Goal: Information Seeking & Learning: Learn about a topic

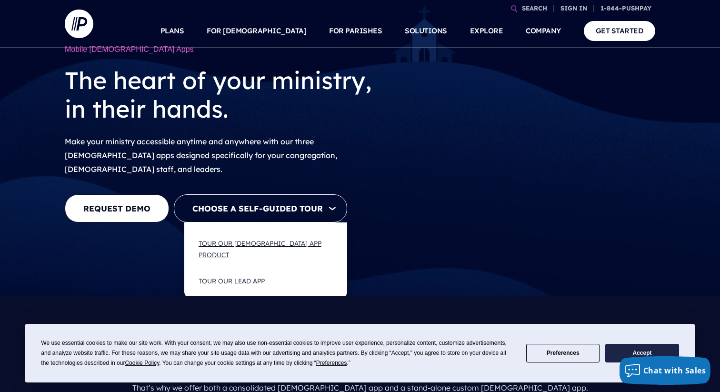
scroll to position [21, 0]
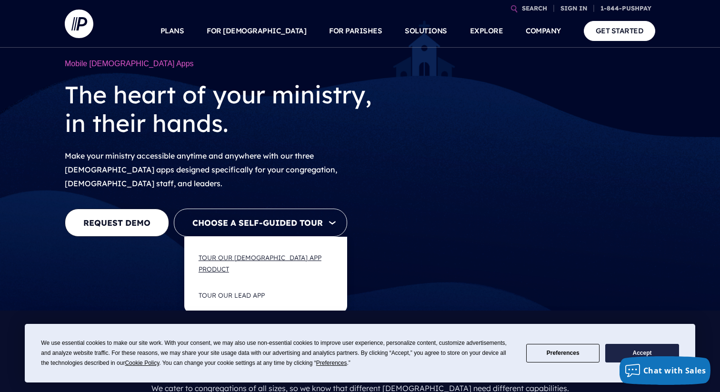
click at [299, 248] on button "Tour Our Church App Product" at bounding box center [265, 264] width 153 height 38
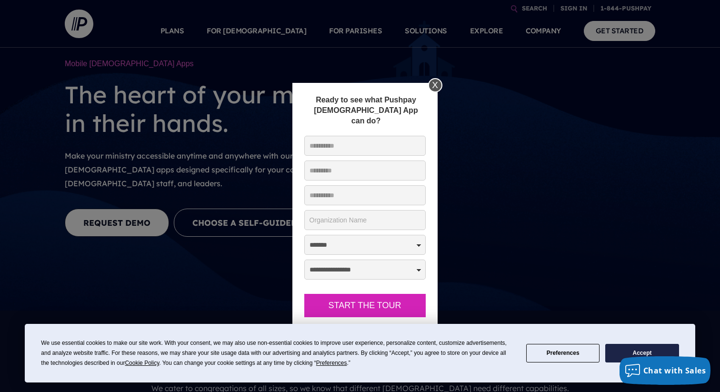
click at [433, 84] on div "X" at bounding box center [435, 85] width 14 height 14
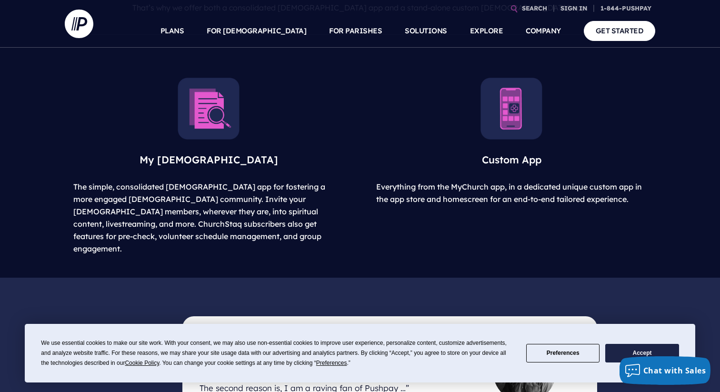
scroll to position [420, 0]
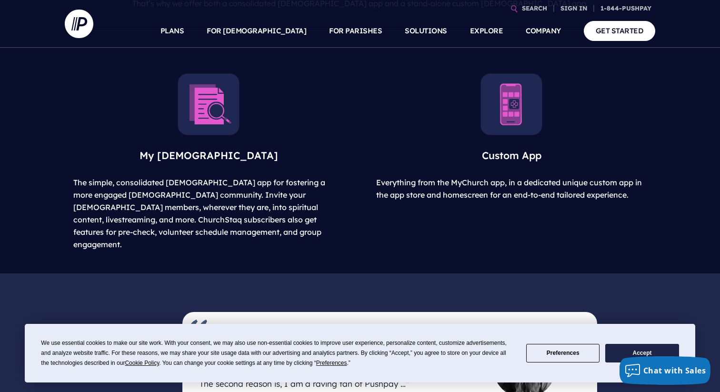
click at [504, 121] on img at bounding box center [511, 104] width 62 height 62
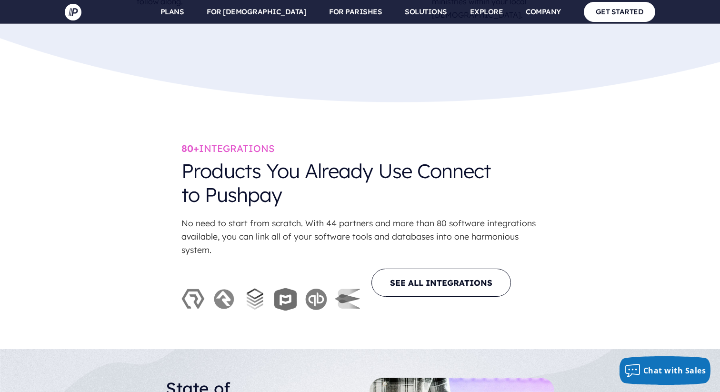
scroll to position [2345, 0]
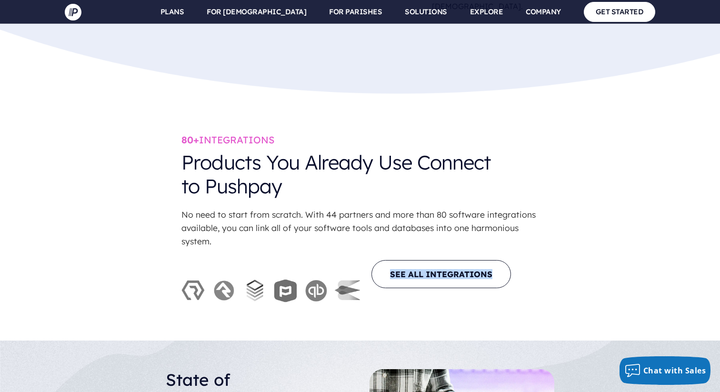
click at [180, 145] on div "80+ INTEGRATIONS Products You Already Use Connect to Pushpay No need to start f…" at bounding box center [360, 220] width 720 height 173
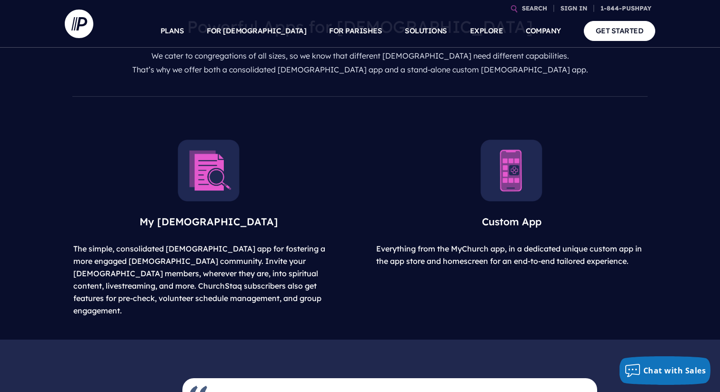
scroll to position [348, 0]
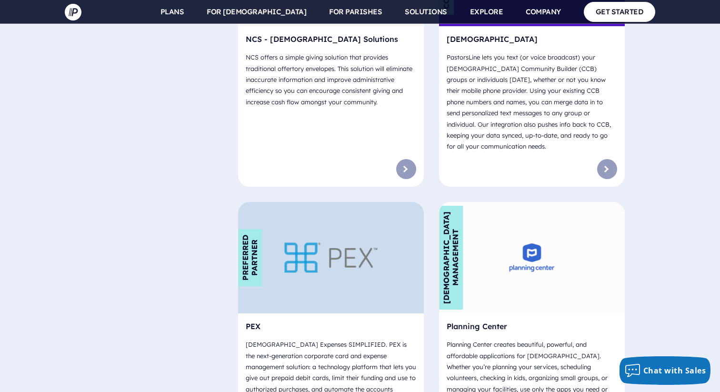
scroll to position [4307, 0]
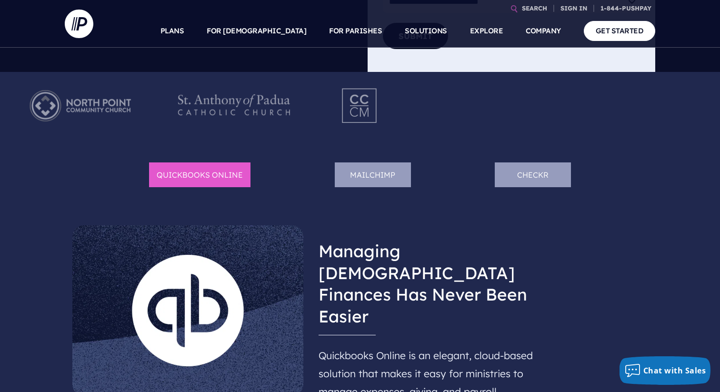
scroll to position [331, 0]
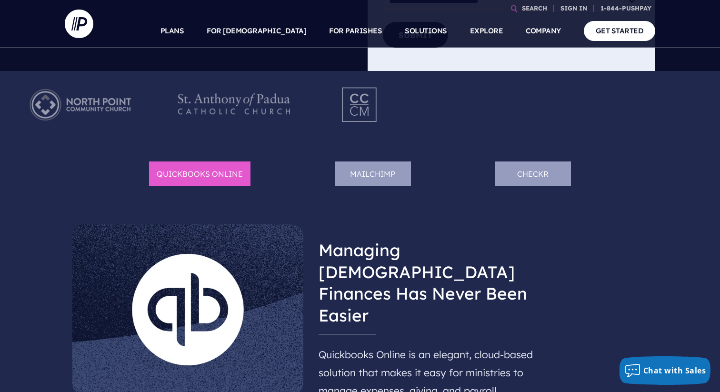
click at [549, 171] on li "Checkr" at bounding box center [533, 173] width 76 height 25
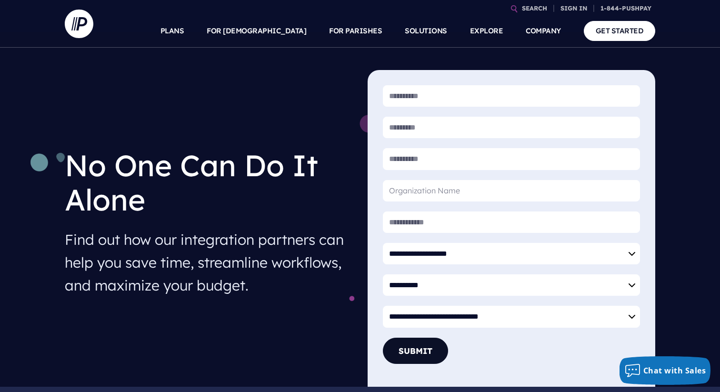
scroll to position [0, 0]
